Goal: Navigation & Orientation: Go to known website

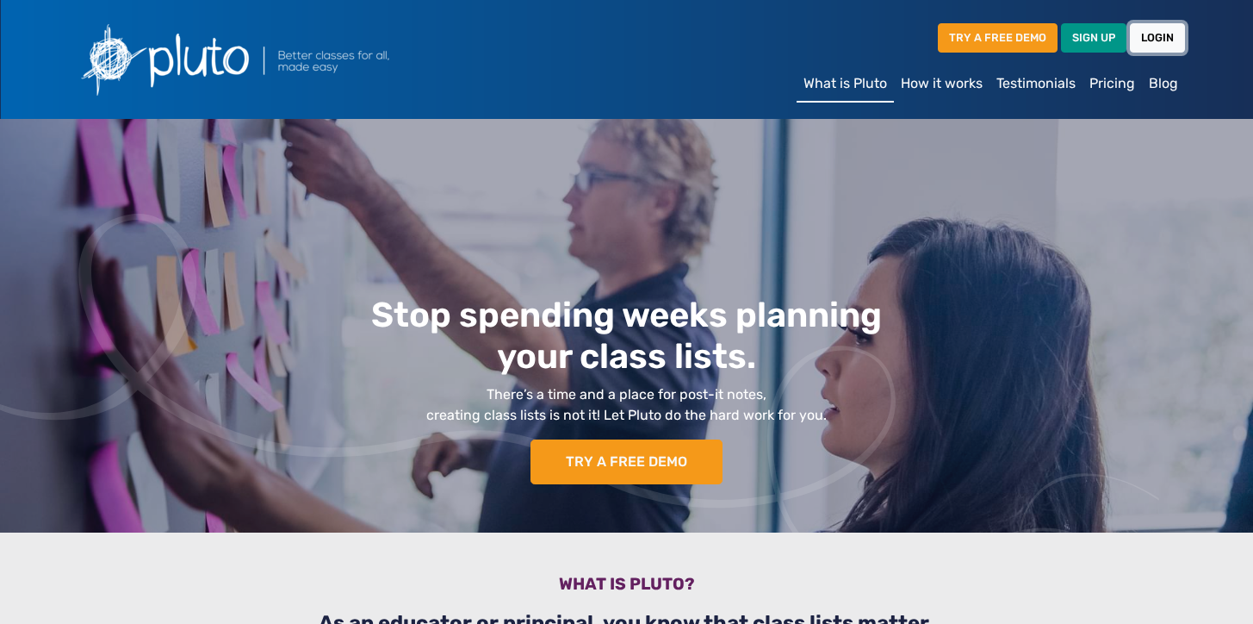
click at [1156, 41] on link "LOGIN" at bounding box center [1157, 37] width 55 height 28
click at [1156, 40] on link "LOGIN" at bounding box center [1157, 37] width 55 height 28
click at [1158, 44] on link "LOGIN" at bounding box center [1157, 37] width 55 height 28
click at [1159, 41] on link "LOGIN" at bounding box center [1157, 37] width 55 height 28
click at [1149, 31] on link "LOGIN" at bounding box center [1157, 37] width 55 height 28
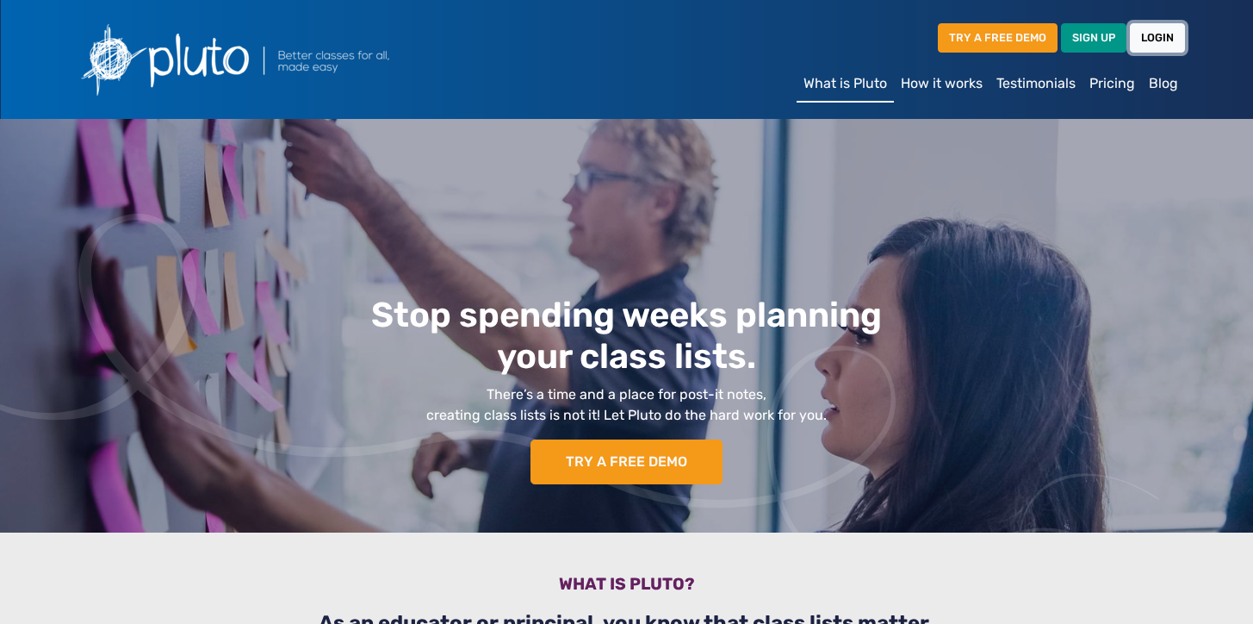
drag, startPoint x: 0, startPoint y: 0, endPoint x: 1157, endPoint y: 41, distance: 1157.5
click at [1157, 41] on link "LOGIN" at bounding box center [1157, 37] width 55 height 28
click at [1167, 33] on link "LOGIN" at bounding box center [1157, 37] width 55 height 28
